Goal: Transaction & Acquisition: Purchase product/service

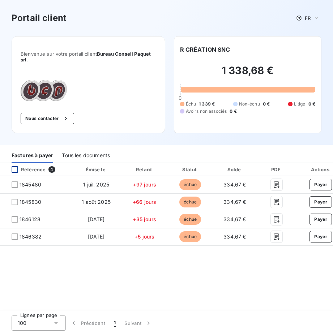
click at [16, 168] on div at bounding box center [15, 169] width 7 height 7
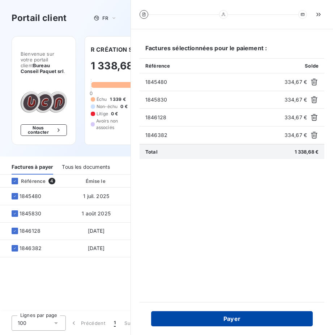
click at [234, 319] on button "Payer" at bounding box center [231, 318] width 161 height 15
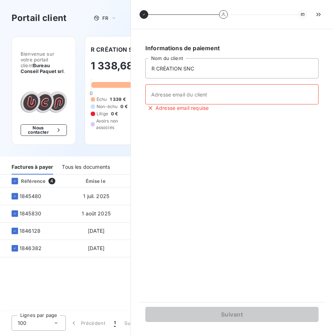
click at [36, 27] on div "Portail client FR" at bounding box center [65, 18] width 130 height 36
